Goal: Transaction & Acquisition: Book appointment/travel/reservation

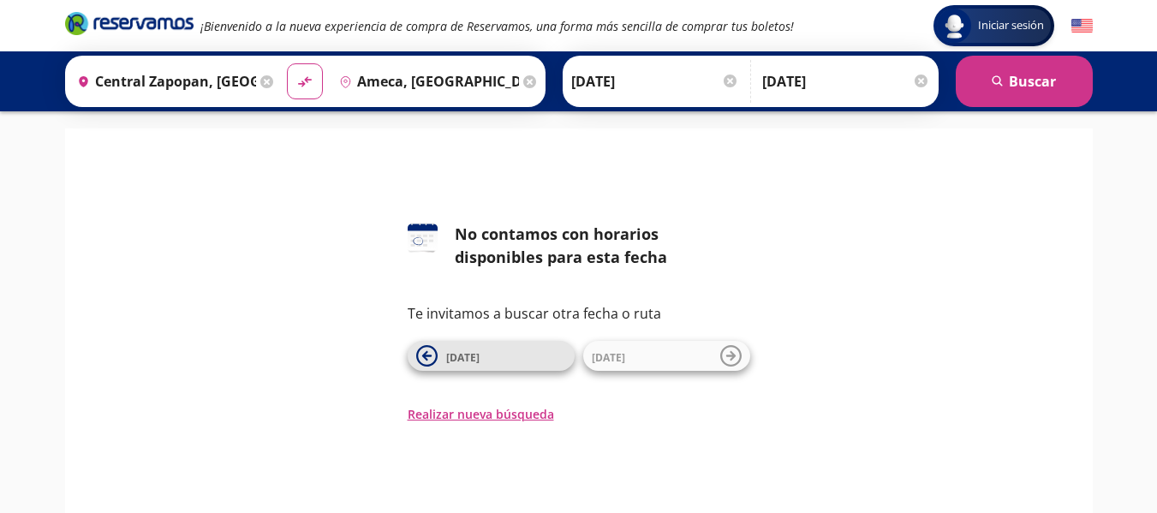
click at [486, 357] on span "[DATE]" at bounding box center [506, 356] width 120 height 21
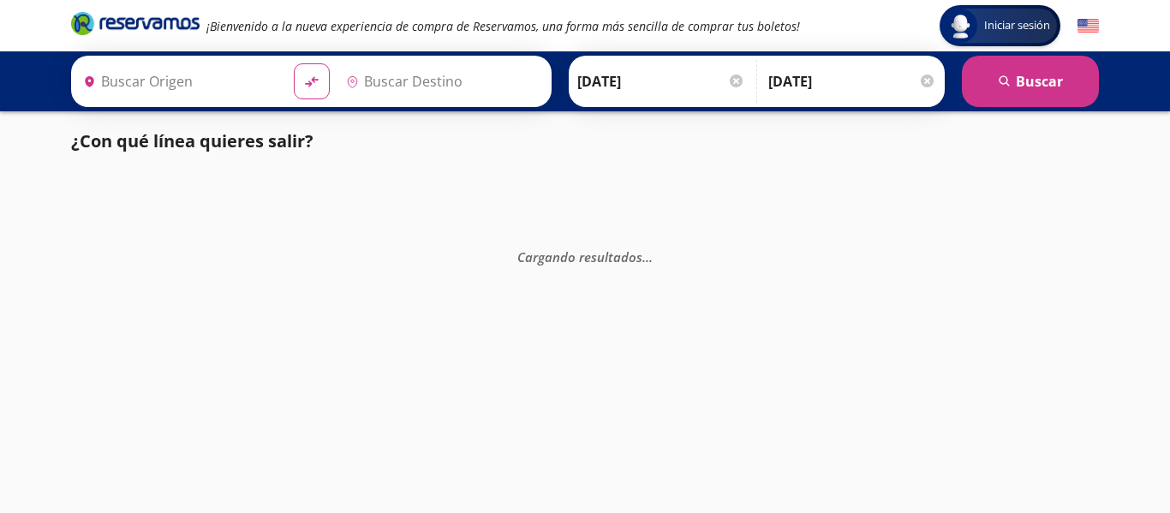
type input "Central Zapopan, [GEOGRAPHIC_DATA]"
type input "Ameca, [GEOGRAPHIC_DATA]"
type input "Central Zapopan, [GEOGRAPHIC_DATA]"
type input "Ameca, [GEOGRAPHIC_DATA]"
